Goal: Task Accomplishment & Management: Manage account settings

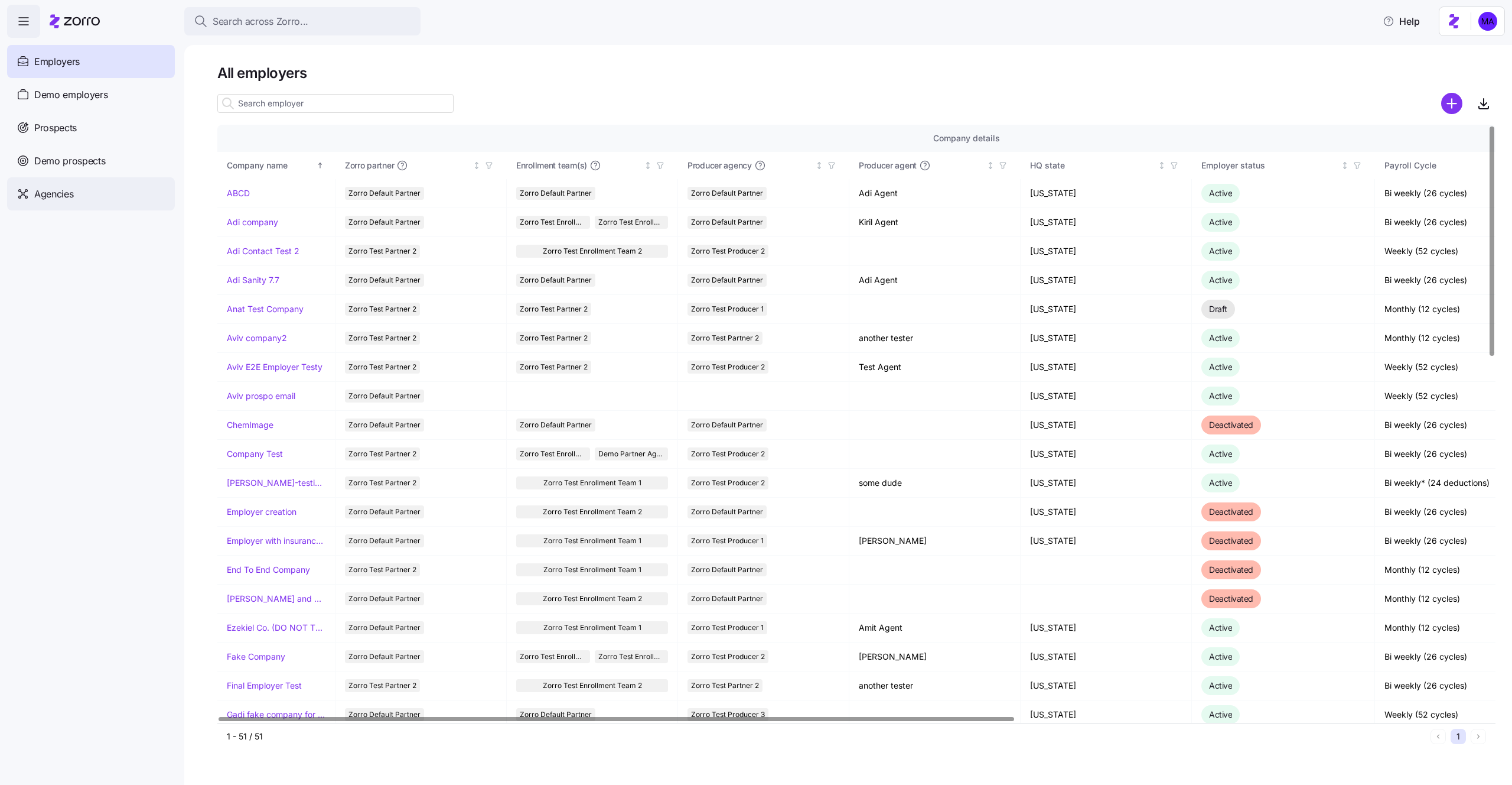
click at [66, 191] on span "Agencies" at bounding box center [54, 194] width 39 height 14
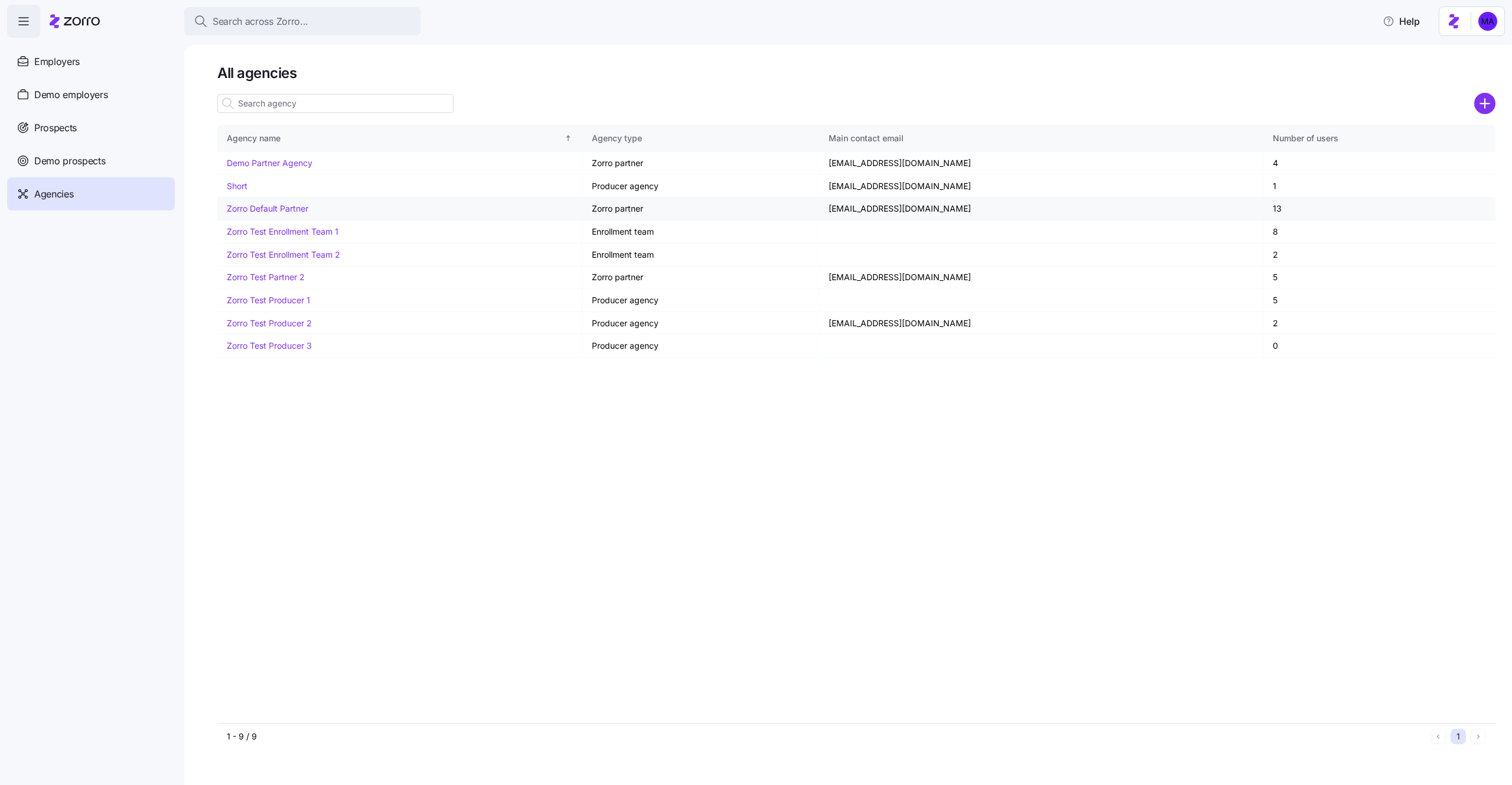
click at [279, 207] on link "Zorro Default Partner" at bounding box center [267, 208] width 82 height 10
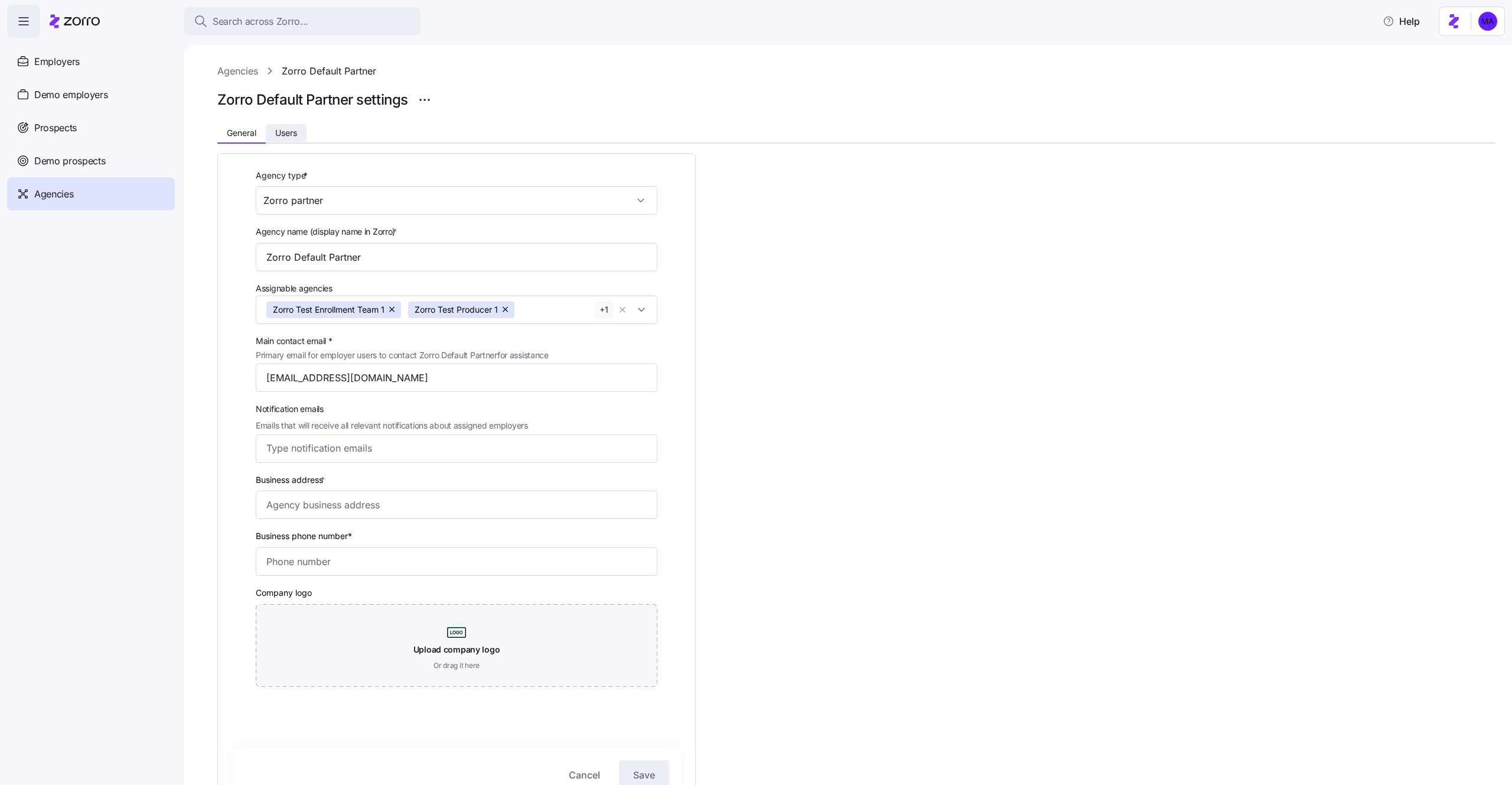
click at [294, 136] on span "Users" at bounding box center [286, 133] width 22 height 8
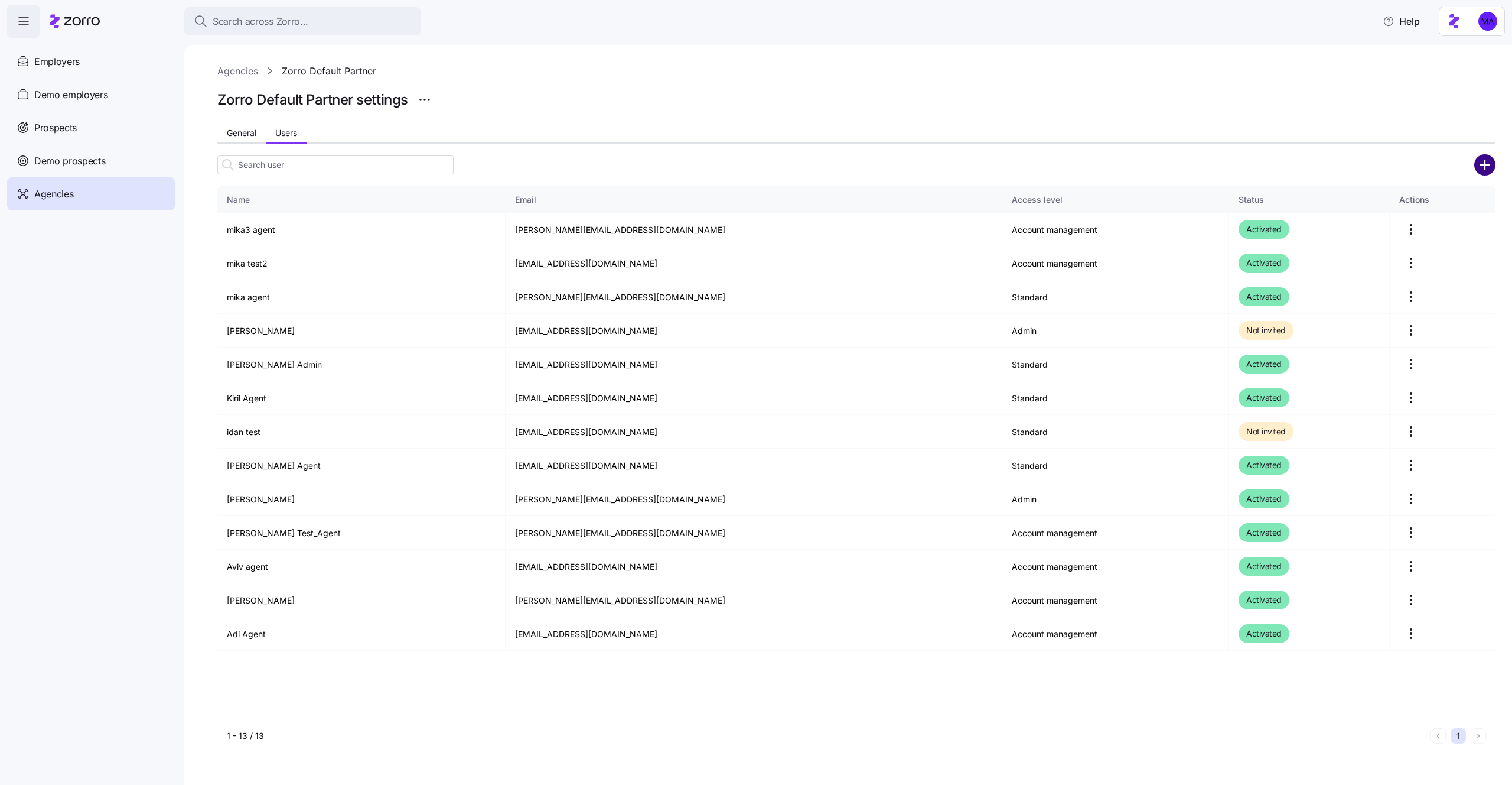
click at [1479, 166] on circle "add icon" at bounding box center [1485, 164] width 19 height 19
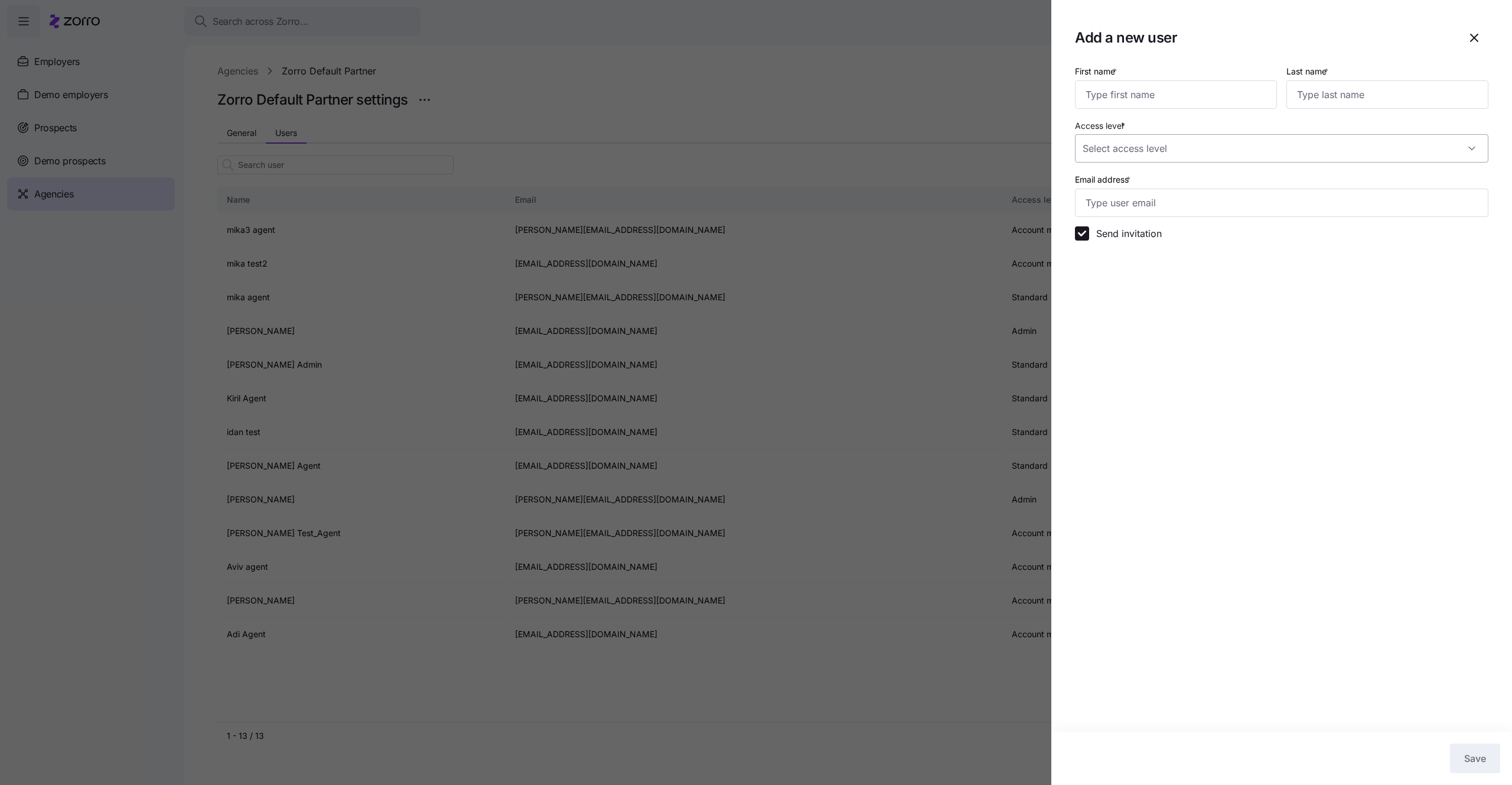
click at [1354, 138] on input "Access level *" at bounding box center [1281, 148] width 414 height 28
click at [1000, 92] on div at bounding box center [756, 392] width 1512 height 785
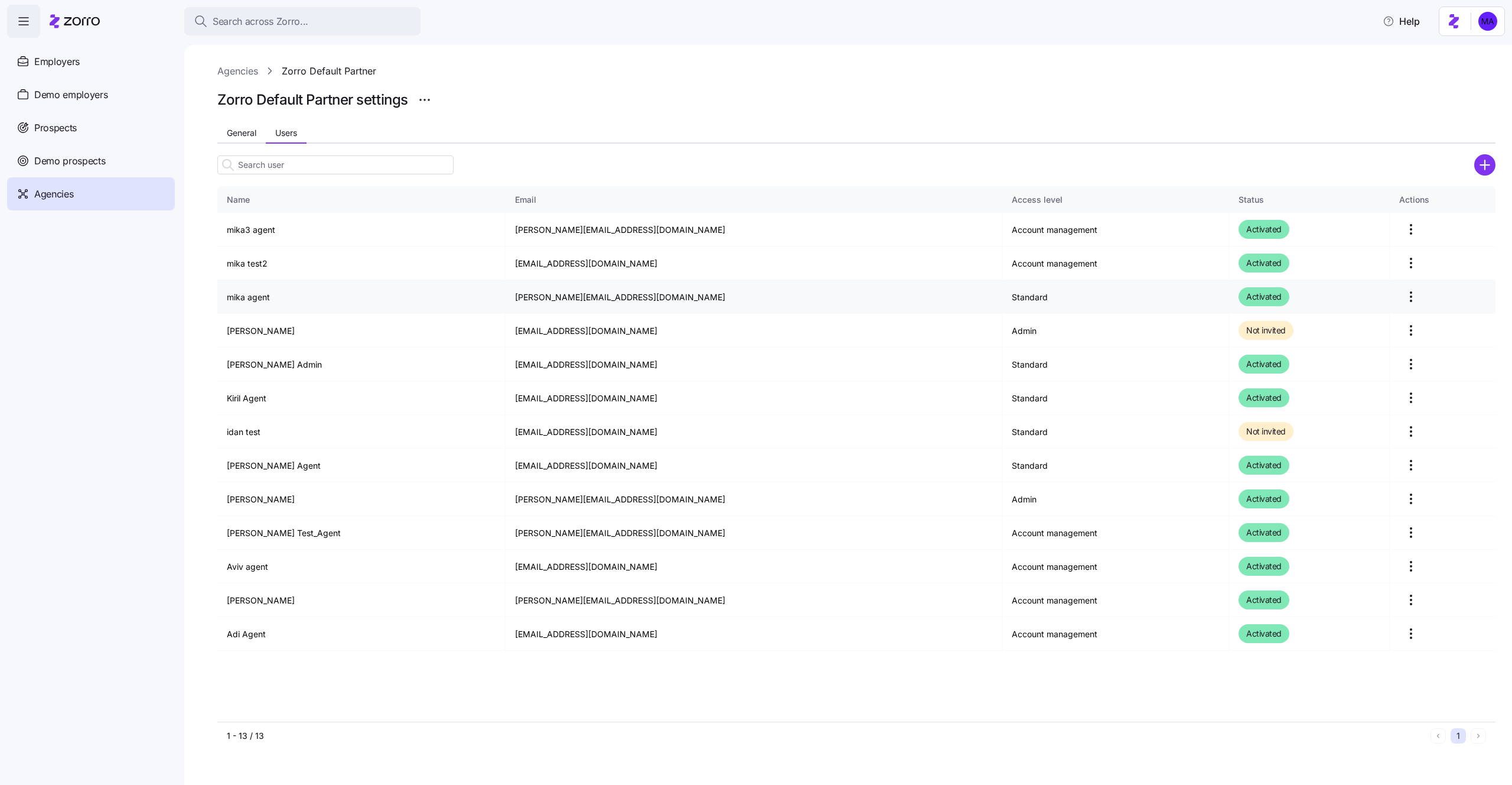
click at [549, 298] on td "mika.a+agent@myzorro.co" at bounding box center [754, 296] width 497 height 34
drag, startPoint x: 589, startPoint y: 297, endPoint x: 490, endPoint y: 290, distance: 99.2
click at [506, 290] on td "mika.a+agent@myzorro.co" at bounding box center [754, 296] width 497 height 34
drag, startPoint x: 484, startPoint y: 297, endPoint x: 598, endPoint y: 305, distance: 114.3
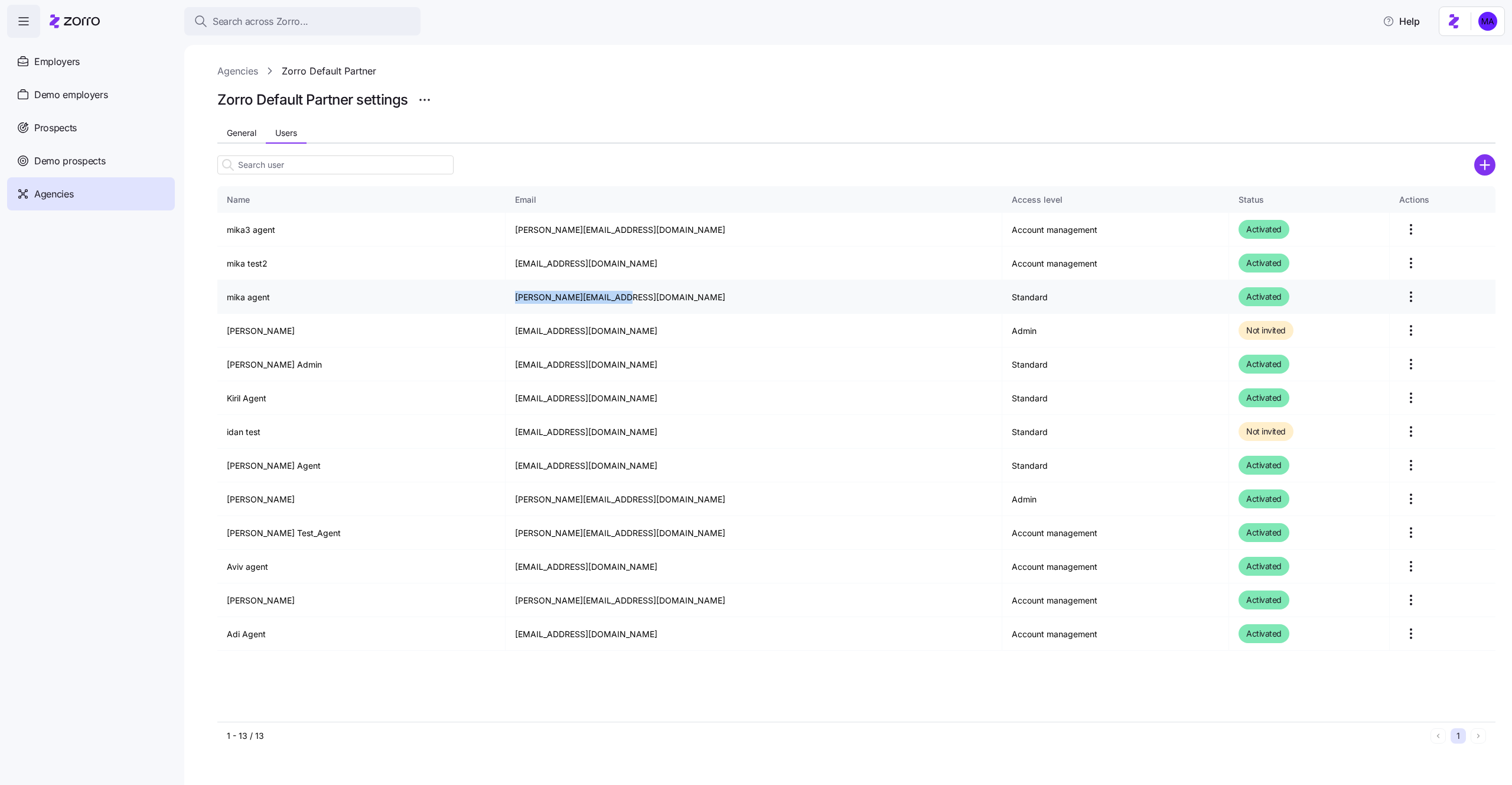
click at [598, 305] on td "mika.a+agent@myzorro.co" at bounding box center [754, 296] width 497 height 34
copy td "mika.a+agent@myzorro.co"
click at [1474, 34] on html "Search across Zorro... Help Employers Demo employers Prospects Demo prospects A…" at bounding box center [756, 388] width 1512 height 777
click at [1465, 71] on div "Log out" at bounding box center [1456, 71] width 46 height 13
